Goal: Complete application form: Complete application form

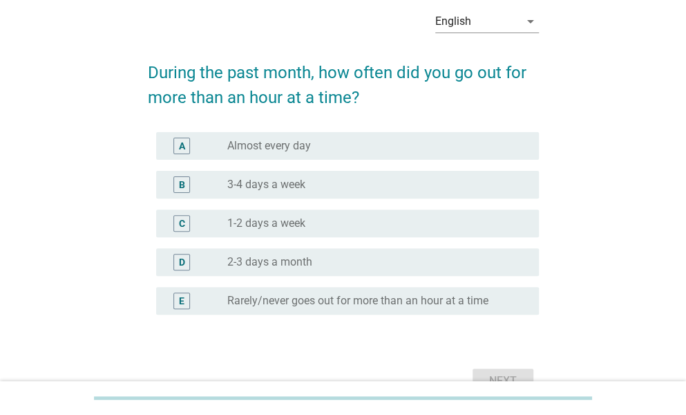
scroll to position [68, 0]
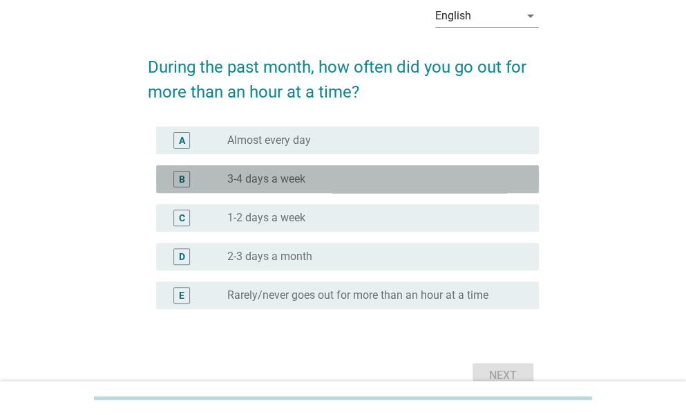
click at [249, 173] on label "3-4 days a week" at bounding box center [266, 179] width 78 height 14
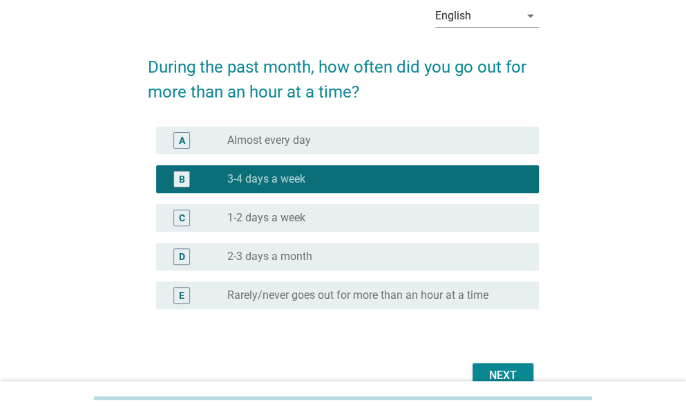
click at [492, 378] on div "Next" at bounding box center [503, 375] width 39 height 17
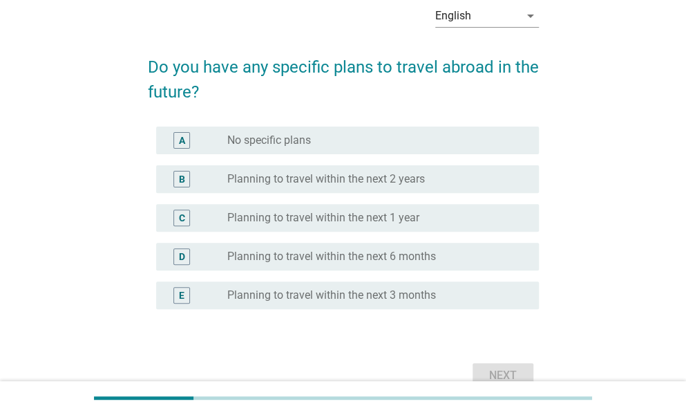
scroll to position [0, 0]
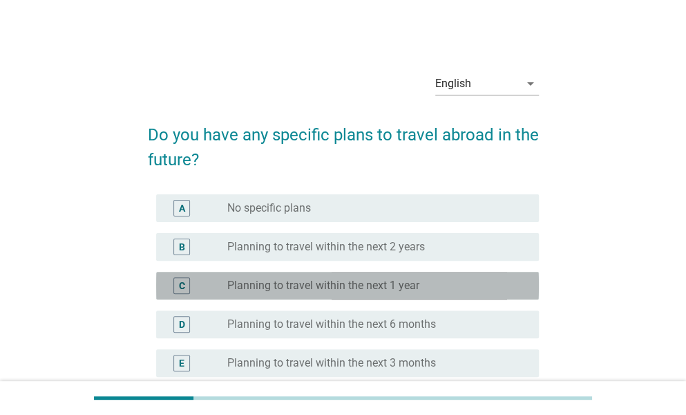
click at [451, 287] on div "radio_button_unchecked Planning to travel within the next 1 year" at bounding box center [372, 285] width 290 height 14
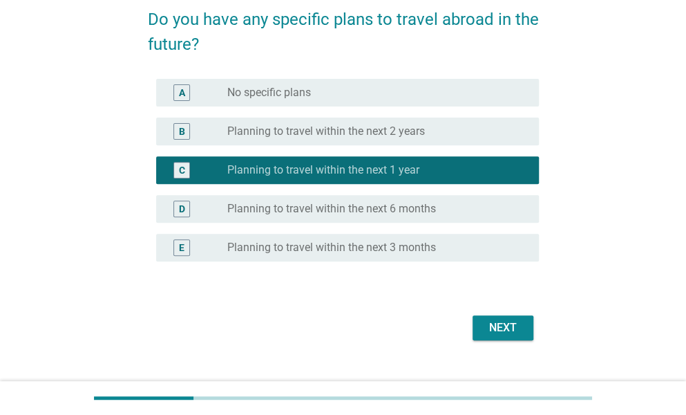
scroll to position [121, 0]
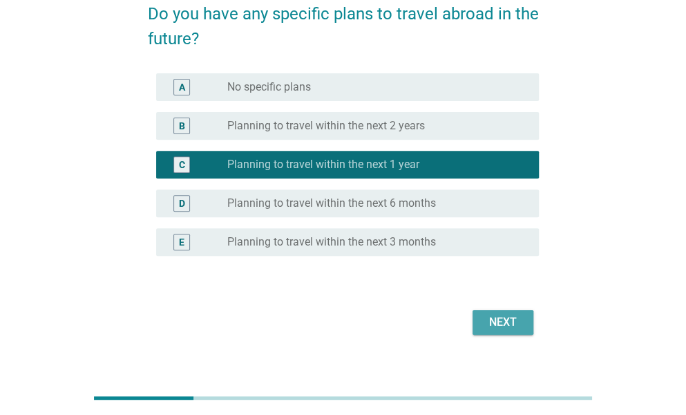
click at [508, 321] on div "Next" at bounding box center [503, 322] width 39 height 17
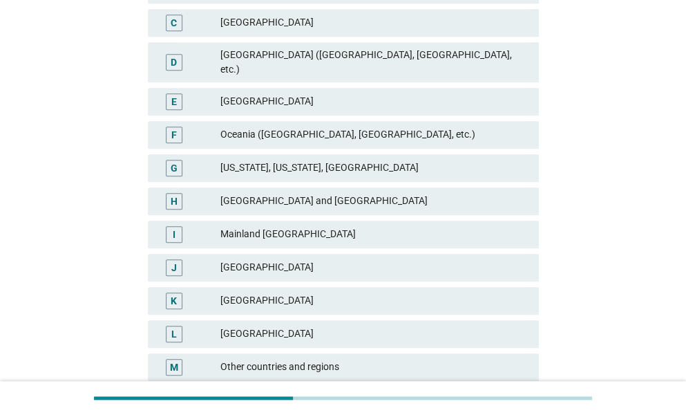
scroll to position [278, 0]
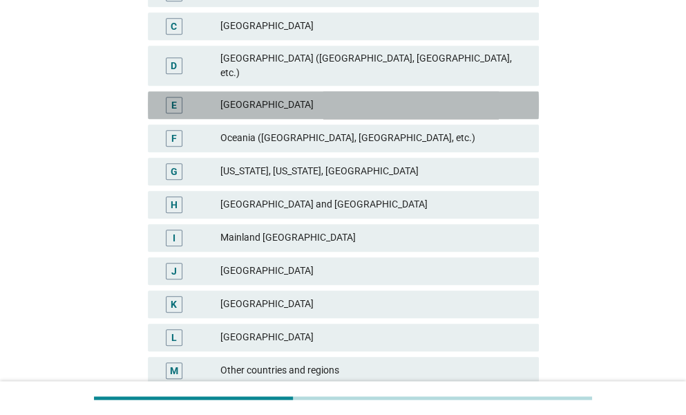
click at [501, 97] on div "[GEOGRAPHIC_DATA]" at bounding box center [373, 105] width 307 height 17
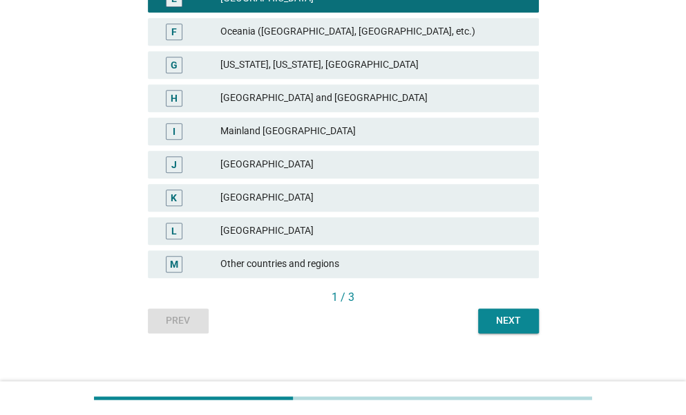
scroll to position [385, 0]
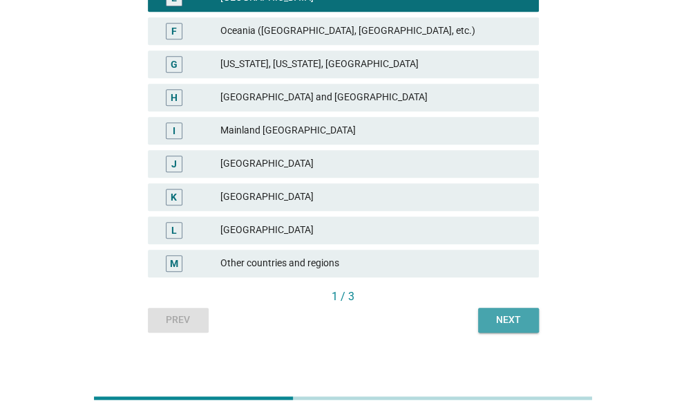
click at [518, 312] on div "Next" at bounding box center [508, 319] width 39 height 15
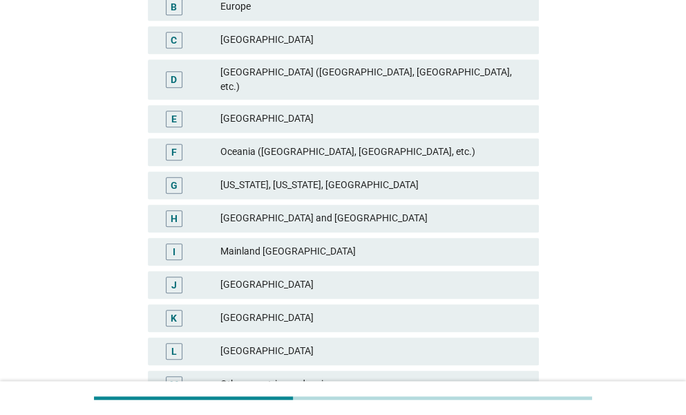
scroll to position [268, 0]
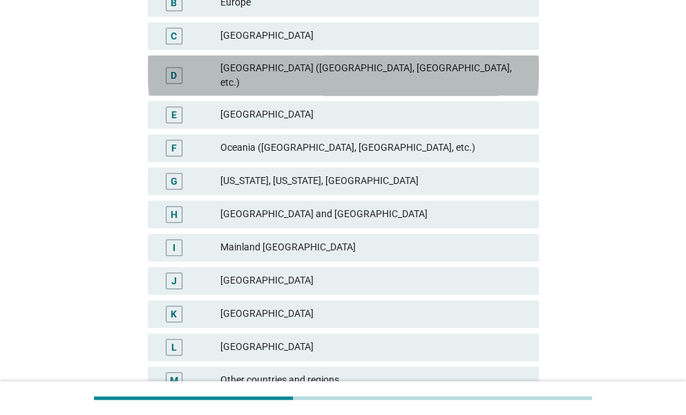
click at [399, 62] on div "[GEOGRAPHIC_DATA] ([GEOGRAPHIC_DATA], [GEOGRAPHIC_DATA], etc.)" at bounding box center [373, 75] width 307 height 29
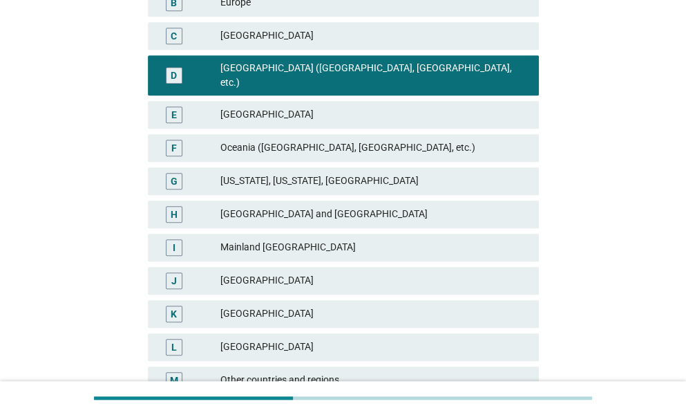
scroll to position [385, 0]
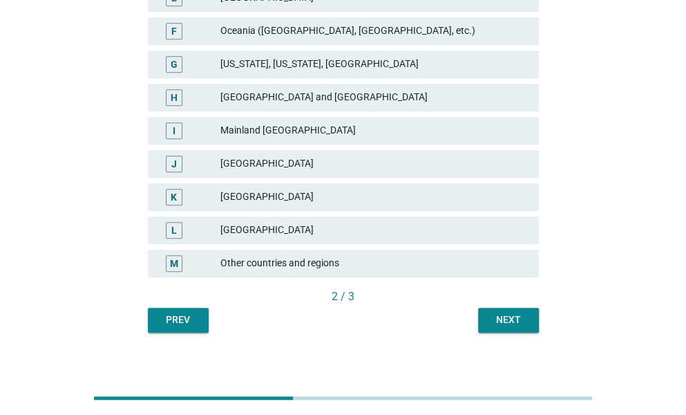
click at [502, 307] on button "Next" at bounding box center [508, 319] width 61 height 25
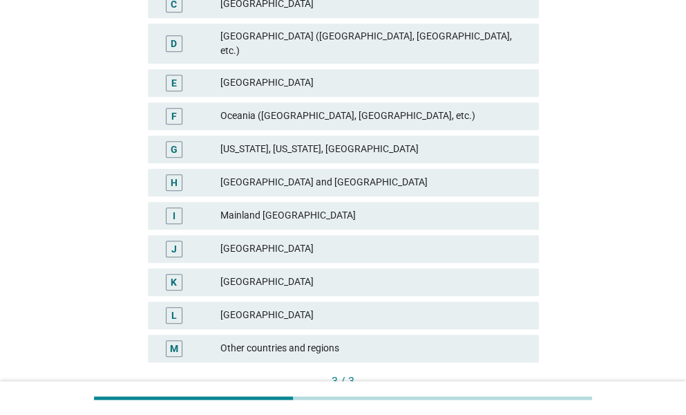
scroll to position [302, 0]
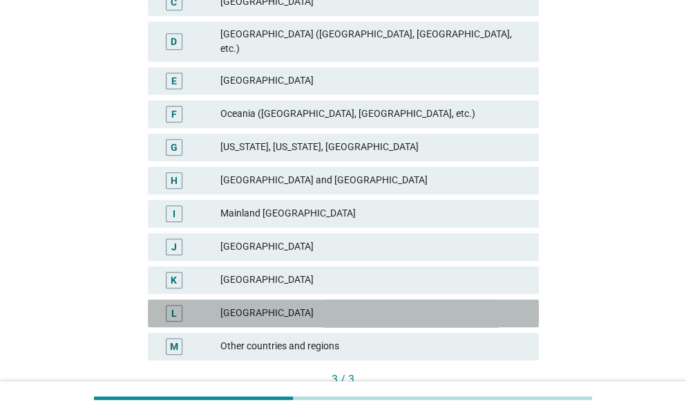
click at [497, 305] on div "[GEOGRAPHIC_DATA]" at bounding box center [373, 313] width 307 height 17
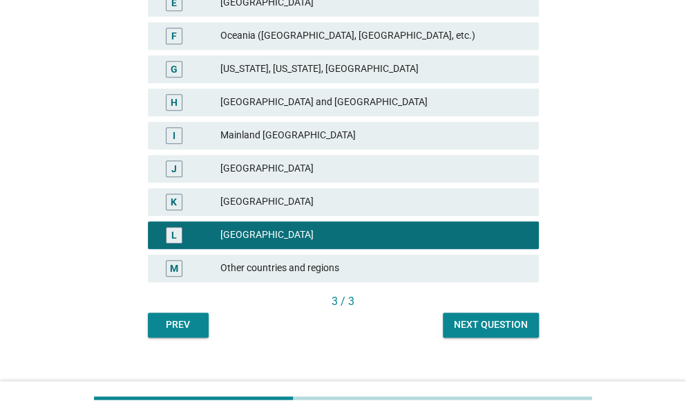
scroll to position [385, 0]
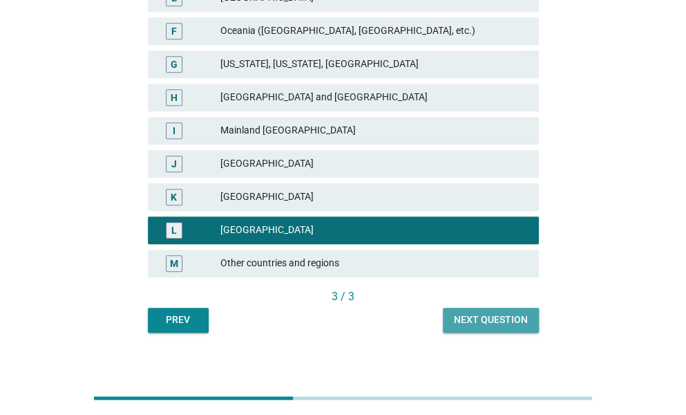
click at [524, 314] on button "Next question" at bounding box center [491, 319] width 96 height 25
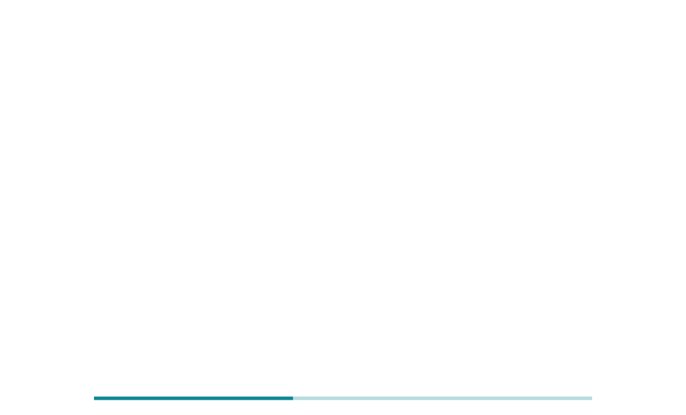
scroll to position [0, 0]
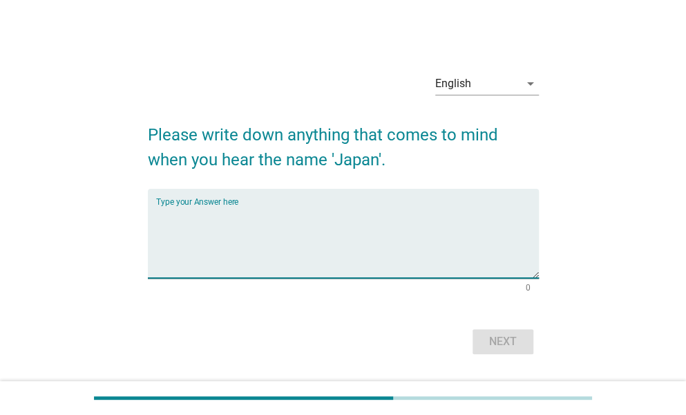
click at [412, 212] on textarea "Type your Answer here" at bounding box center [347, 241] width 383 height 73
type textarea "Anime, Sushi, Onsen"
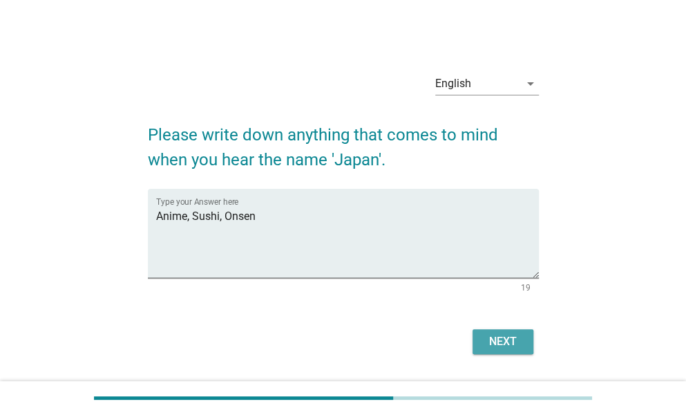
click at [496, 336] on div "Next" at bounding box center [503, 341] width 39 height 17
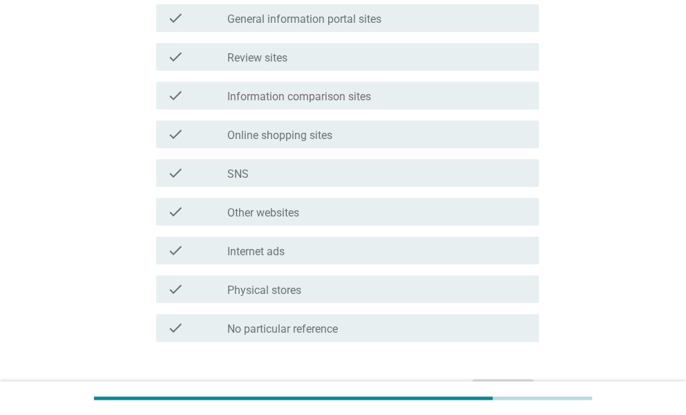
scroll to position [445, 0]
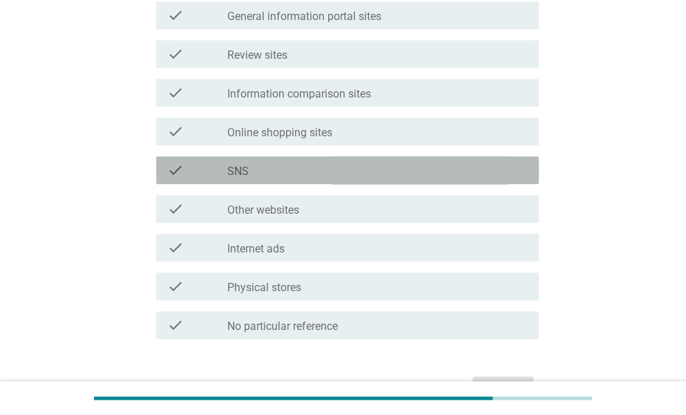
click at [387, 165] on div "check_box_outline_blank SNS" at bounding box center [377, 170] width 301 height 17
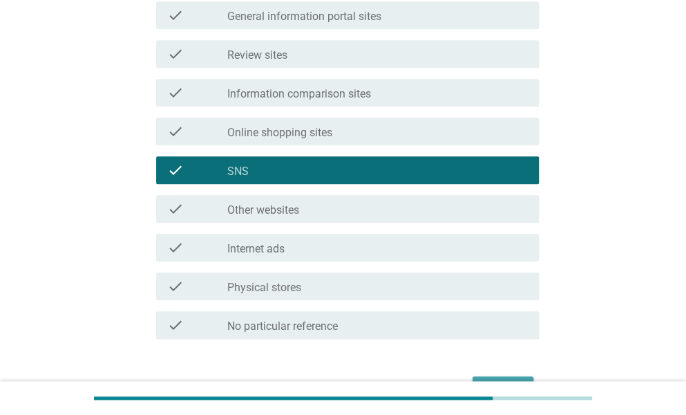
click at [496, 378] on button "Next" at bounding box center [503, 388] width 61 height 25
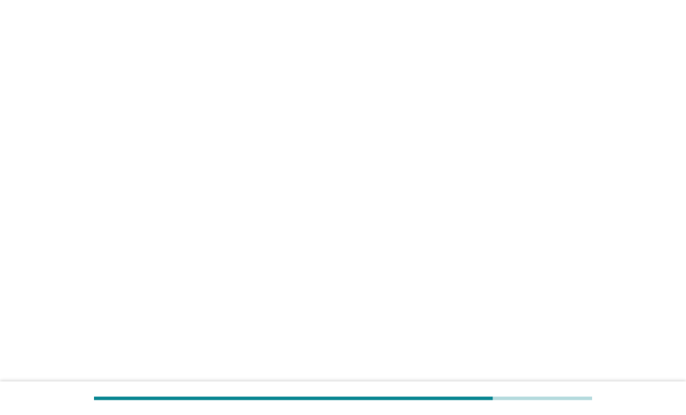
scroll to position [0, 0]
